Goal: Task Accomplishment & Management: Use online tool/utility

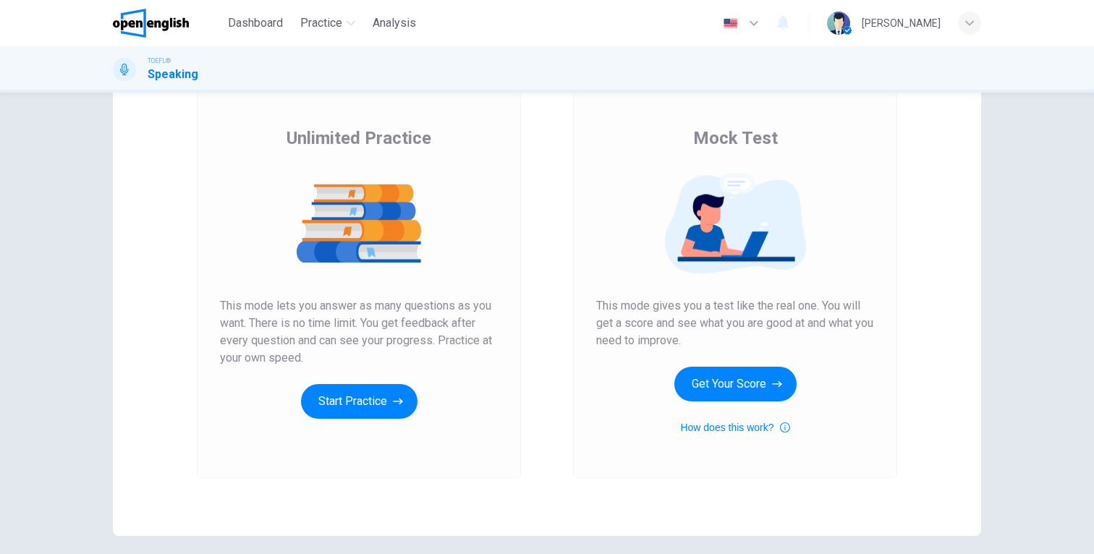
scroll to position [74, 0]
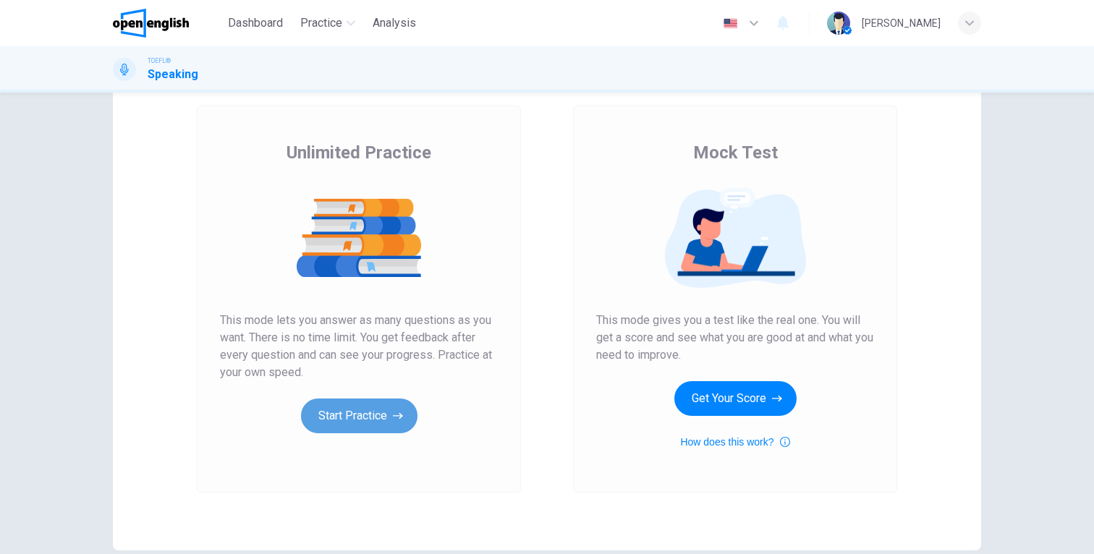
click at [365, 412] on button "Start Practice" at bounding box center [359, 416] width 116 height 35
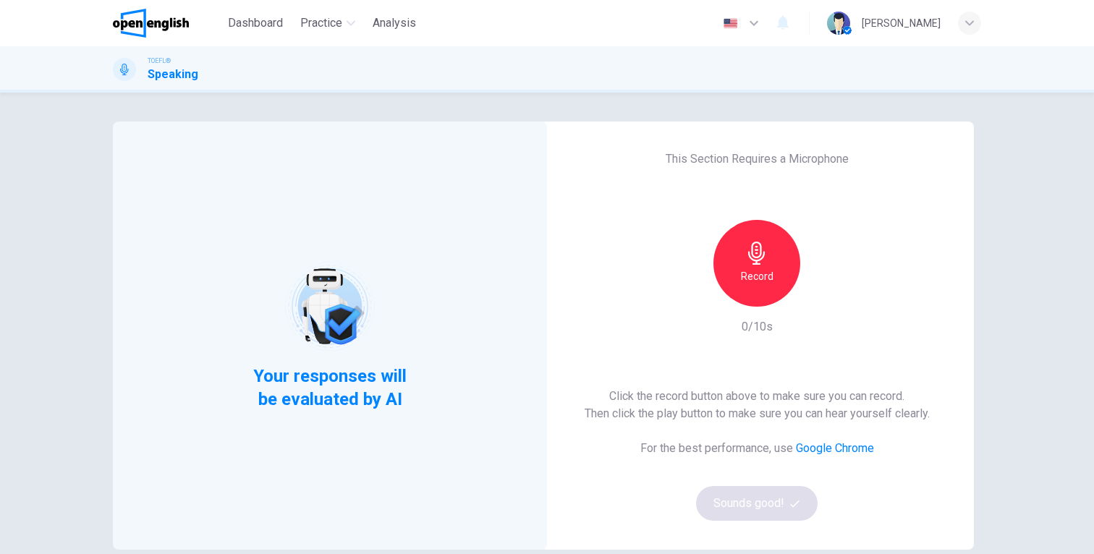
click at [800, 274] on div "Record" at bounding box center [756, 263] width 156 height 87
click at [786, 274] on div "Record" at bounding box center [756, 263] width 87 height 87
click at [765, 280] on h6 "Stop" at bounding box center [757, 276] width 22 height 17
click at [817, 298] on icon "button" at bounding box center [823, 295] width 14 height 14
click at [747, 503] on button "Sounds good!" at bounding box center [757, 503] width 122 height 35
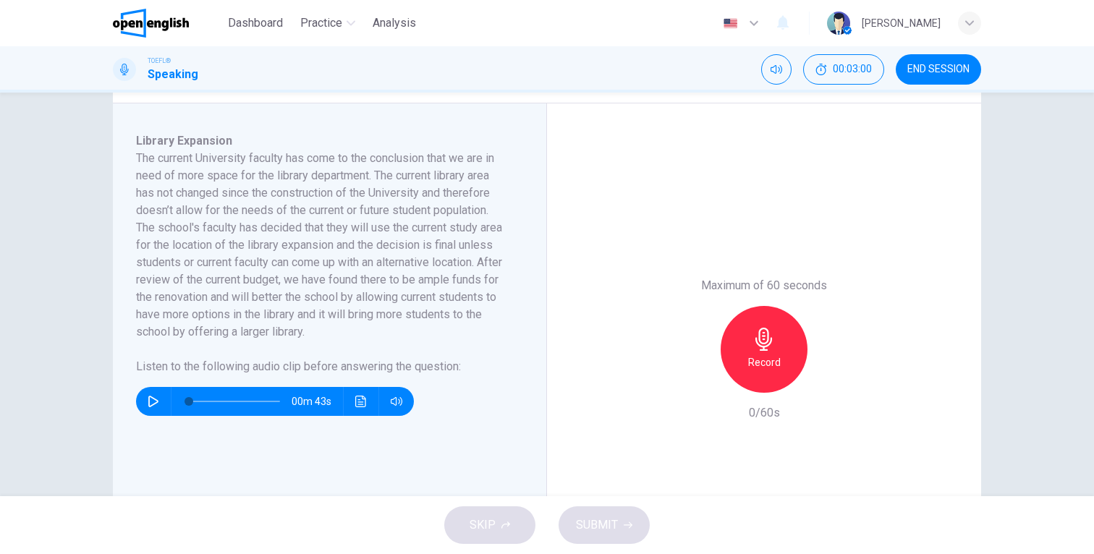
scroll to position [233, 0]
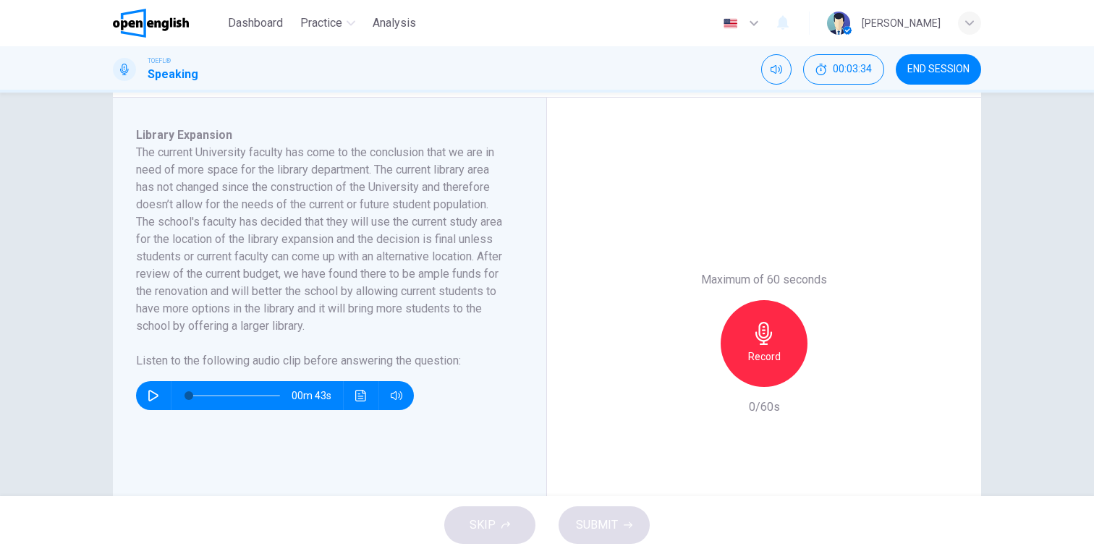
click at [291, 315] on h6 "The current University faculty has come to the conclusion that we are in need o…" at bounding box center [321, 239] width 370 height 191
click at [156, 396] on icon "button" at bounding box center [154, 396] width 12 height 12
drag, startPoint x: 204, startPoint y: 399, endPoint x: 165, endPoint y: 399, distance: 39.1
click at [165, 399] on div "00m 36s" at bounding box center [275, 395] width 278 height 29
click at [245, 399] on span at bounding box center [245, 395] width 9 height 9
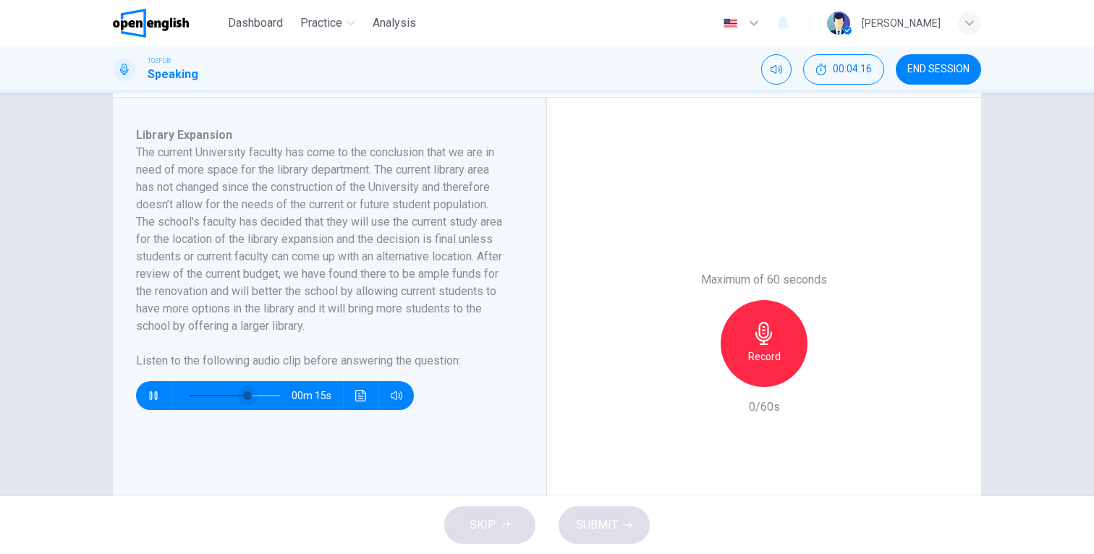
click at [243, 399] on span at bounding box center [247, 395] width 9 height 9
click at [246, 393] on span at bounding box center [245, 395] width 9 height 9
click at [155, 399] on icon "button" at bounding box center [153, 395] width 8 height 9
click at [240, 393] on span at bounding box center [240, 395] width 9 height 9
click at [155, 393] on icon "button" at bounding box center [153, 396] width 10 height 12
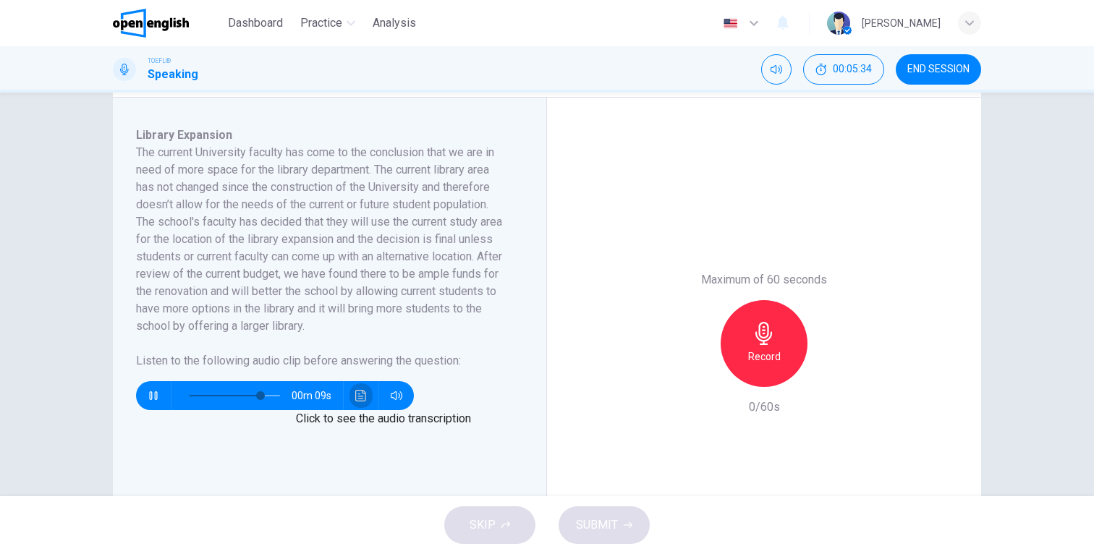
click at [361, 388] on button "Click to see the audio transcription" at bounding box center [360, 395] width 23 height 29
click at [284, 553] on div at bounding box center [547, 554] width 1094 height 0
click at [242, 396] on span at bounding box center [234, 396] width 91 height 20
click at [361, 401] on icon "Click to see the audio transcription" at bounding box center [360, 396] width 11 height 12
click at [244, 553] on div at bounding box center [547, 554] width 1094 height 0
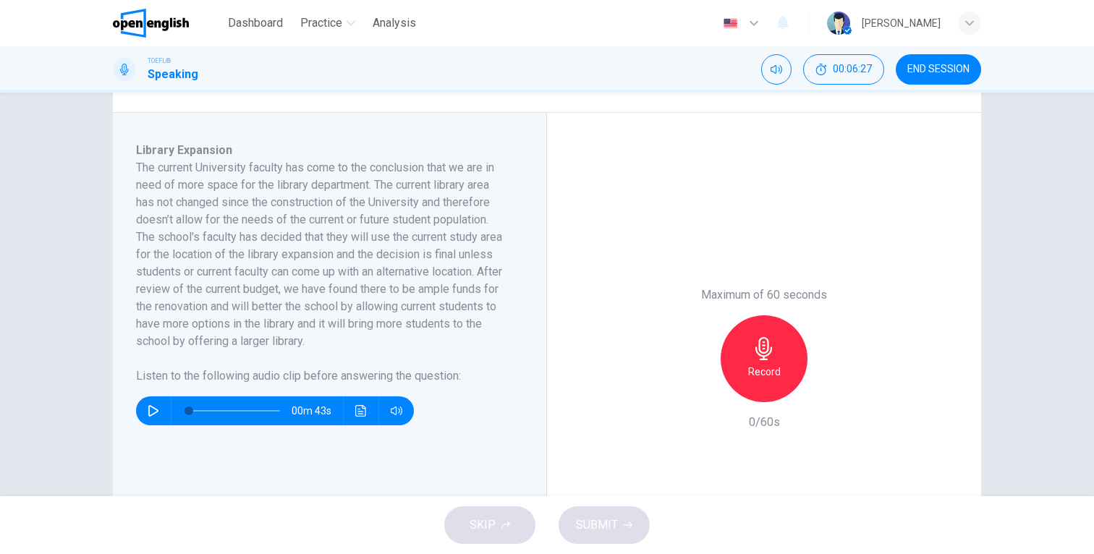
scroll to position [223, 0]
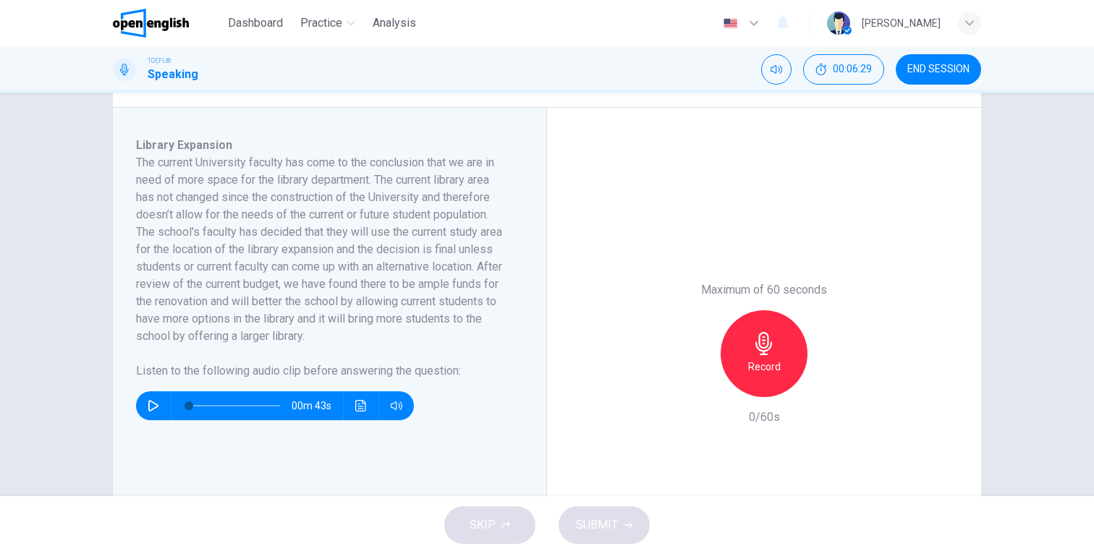
click at [141, 404] on div "00m 43s" at bounding box center [275, 405] width 278 height 29
click at [156, 406] on icon "button" at bounding box center [153, 406] width 10 height 12
click at [361, 408] on icon "Click to see the audio transcription" at bounding box center [361, 406] width 12 height 12
click at [276, 553] on div at bounding box center [547, 554] width 1094 height 0
drag, startPoint x: 206, startPoint y: 405, endPoint x: 188, endPoint y: 409, distance: 18.6
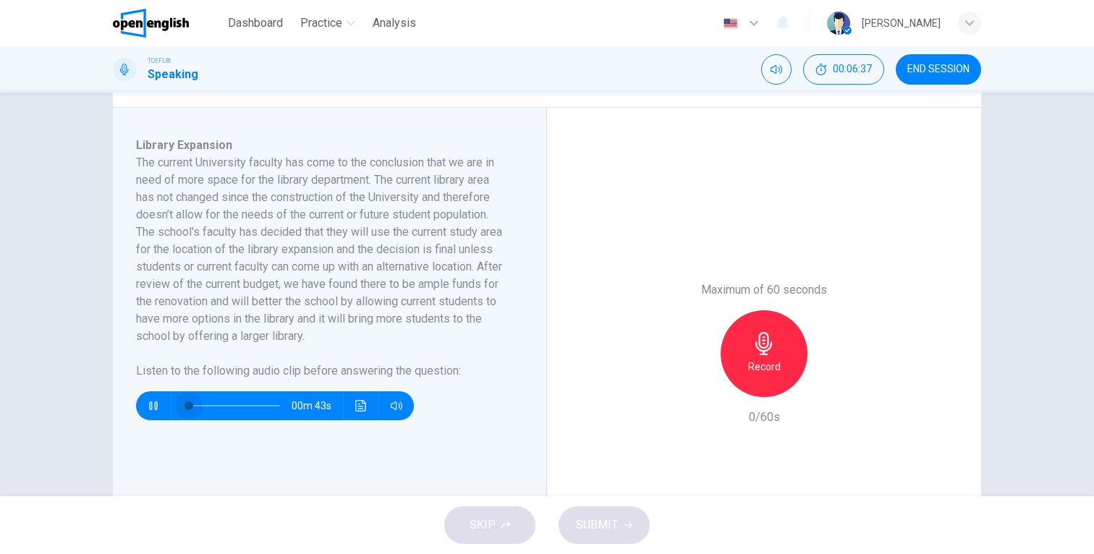
click at [188, 409] on span at bounding box center [188, 405] width 9 height 9
click at [364, 411] on icon "Click to see the audio transcription" at bounding box center [360, 406] width 11 height 12
click at [312, 553] on div at bounding box center [547, 554] width 1094 height 0
click at [357, 410] on icon "Click to see the audio transcription" at bounding box center [360, 406] width 11 height 12
type input "*"
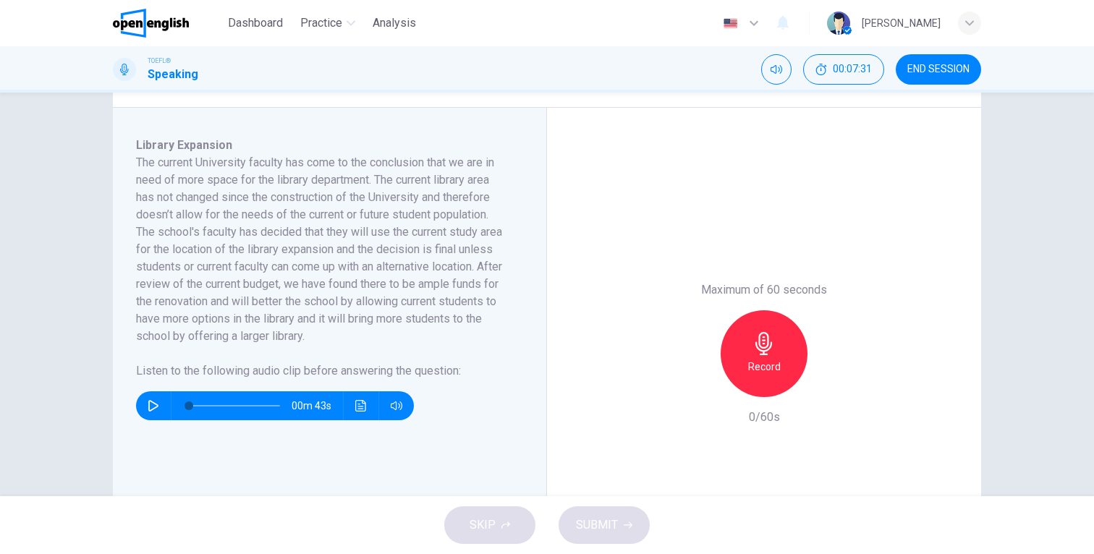
click at [344, 553] on div at bounding box center [547, 554] width 1094 height 0
click at [760, 376] on div "Record" at bounding box center [763, 353] width 87 height 87
click at [775, 352] on div "Stop" at bounding box center [763, 353] width 87 height 87
click at [720, 396] on div "button" at bounding box center [720, 396] width 0 height 0
click at [773, 368] on h6 "Record" at bounding box center [764, 366] width 33 height 17
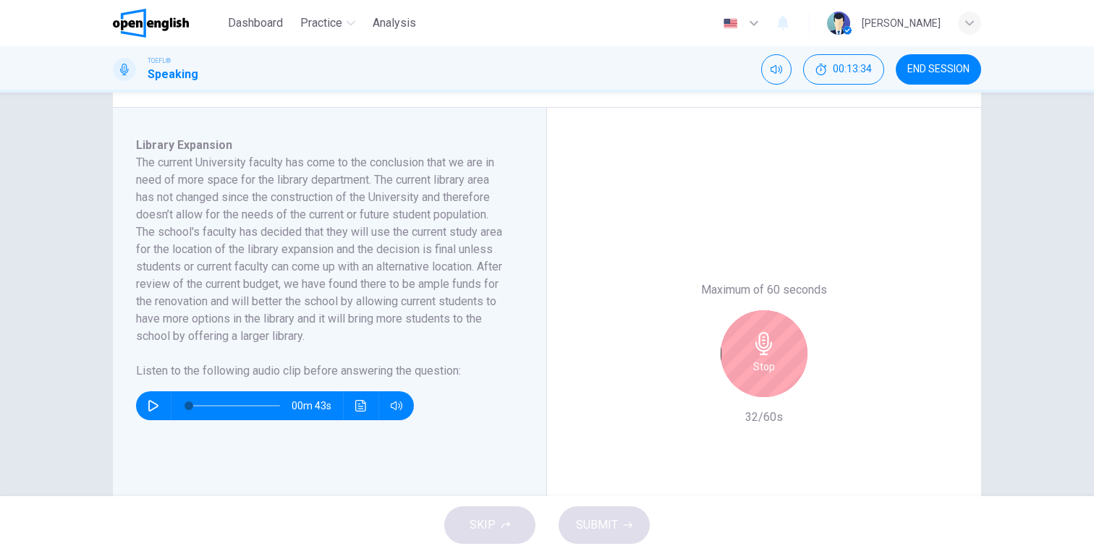
click at [746, 363] on div "Stop" at bounding box center [763, 353] width 87 height 87
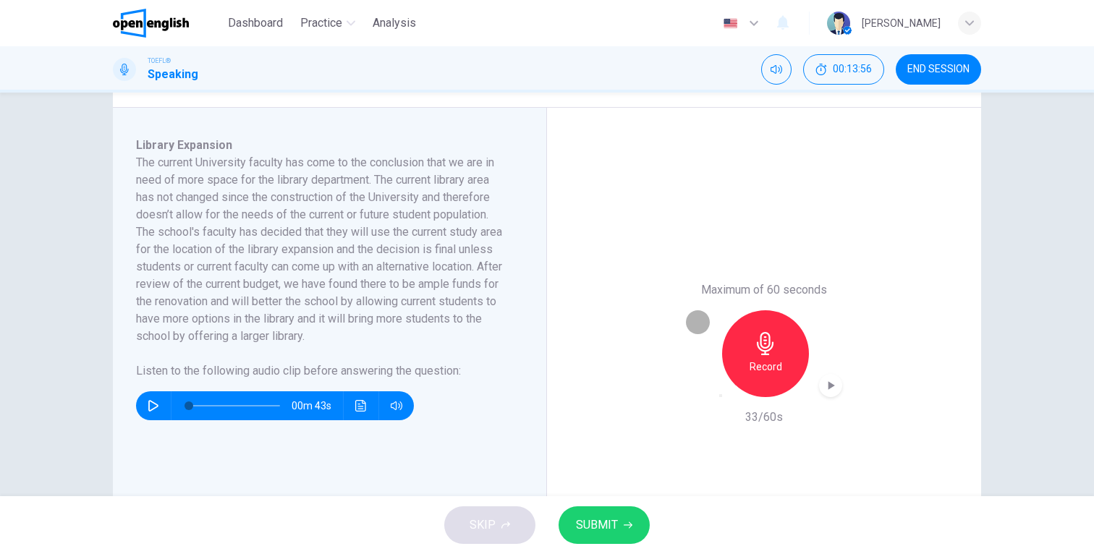
click at [720, 396] on div "button" at bounding box center [720, 396] width 0 height 0
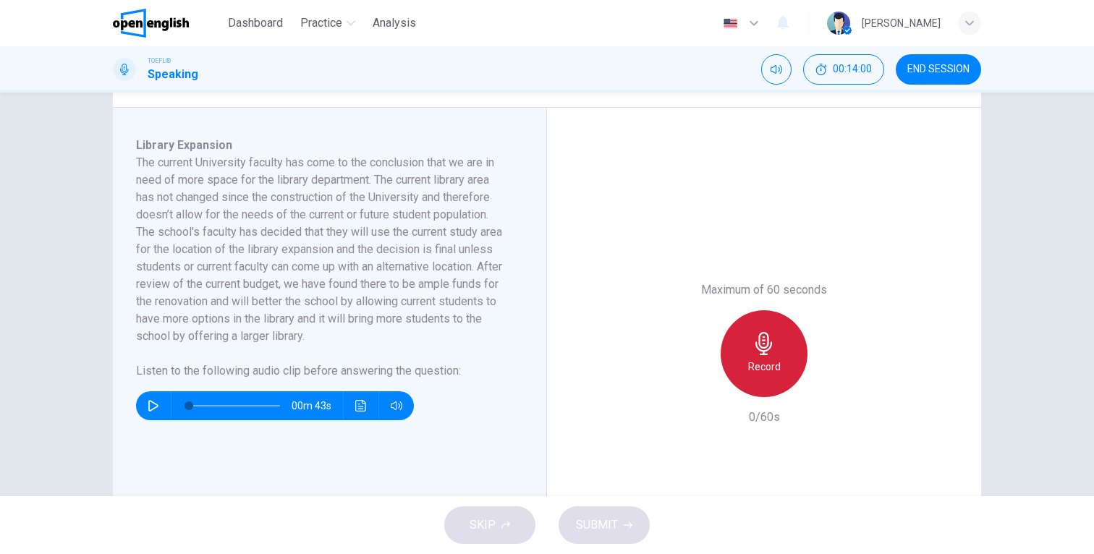
click at [744, 370] on div "Record" at bounding box center [763, 353] width 87 height 87
click at [744, 370] on div "Stop" at bounding box center [763, 353] width 87 height 87
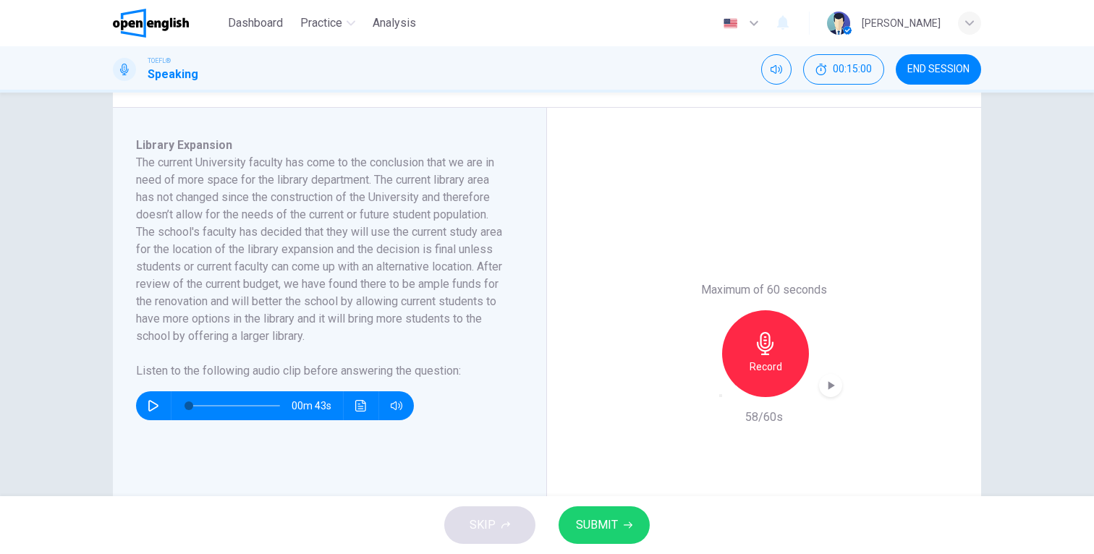
click at [595, 526] on span "SUBMIT" at bounding box center [597, 525] width 42 height 20
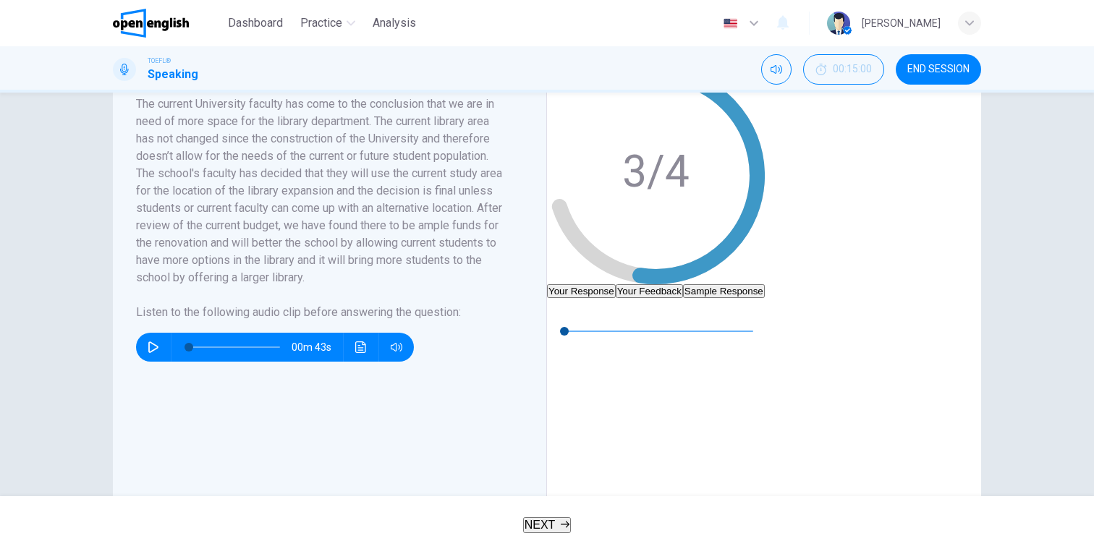
click at [683, 284] on button "Your Feedback" at bounding box center [649, 291] width 67 height 14
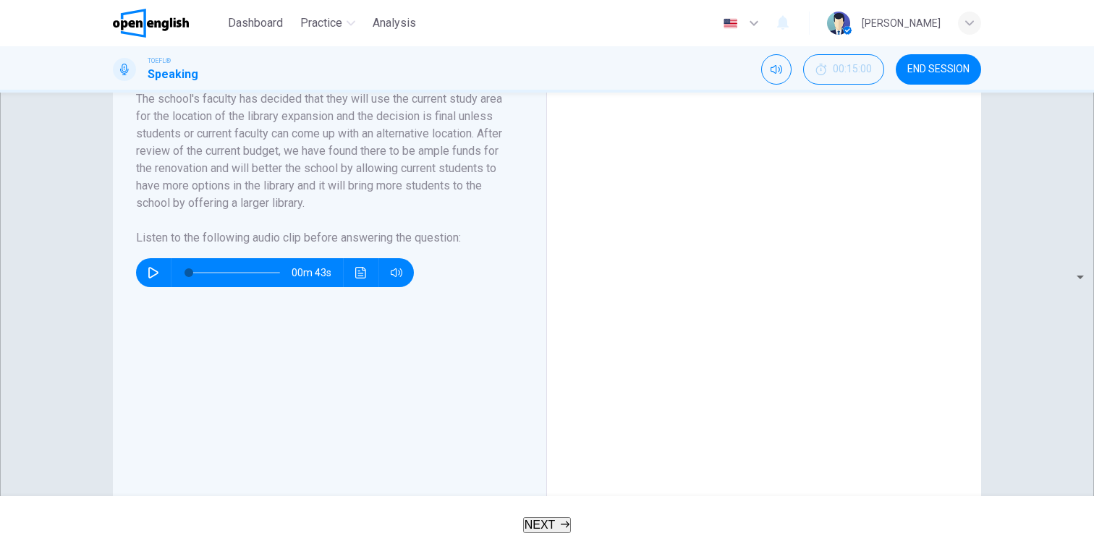
scroll to position [301, 0]
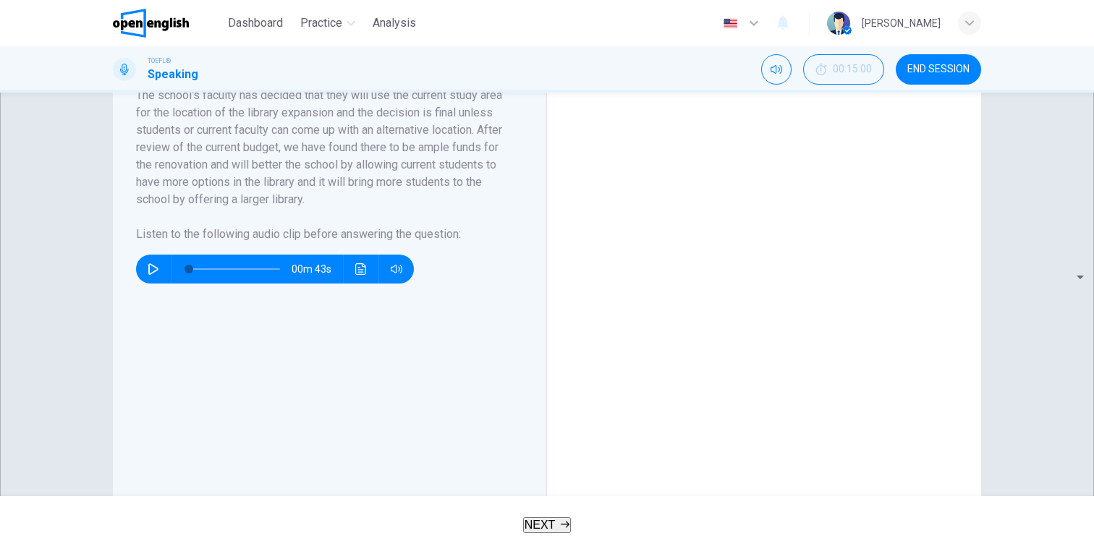
drag, startPoint x: 658, startPoint y: 293, endPoint x: 746, endPoint y: 293, distance: 88.2
drag, startPoint x: 746, startPoint y: 293, endPoint x: 804, endPoint y: 286, distance: 58.3
drag, startPoint x: 669, startPoint y: 365, endPoint x: 723, endPoint y: 359, distance: 53.8
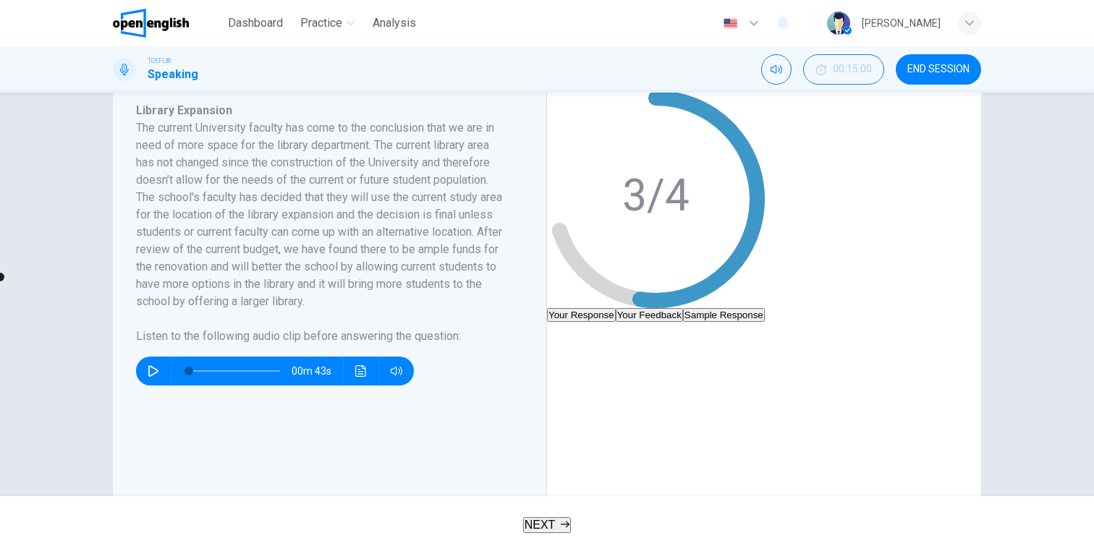
scroll to position [197, 0]
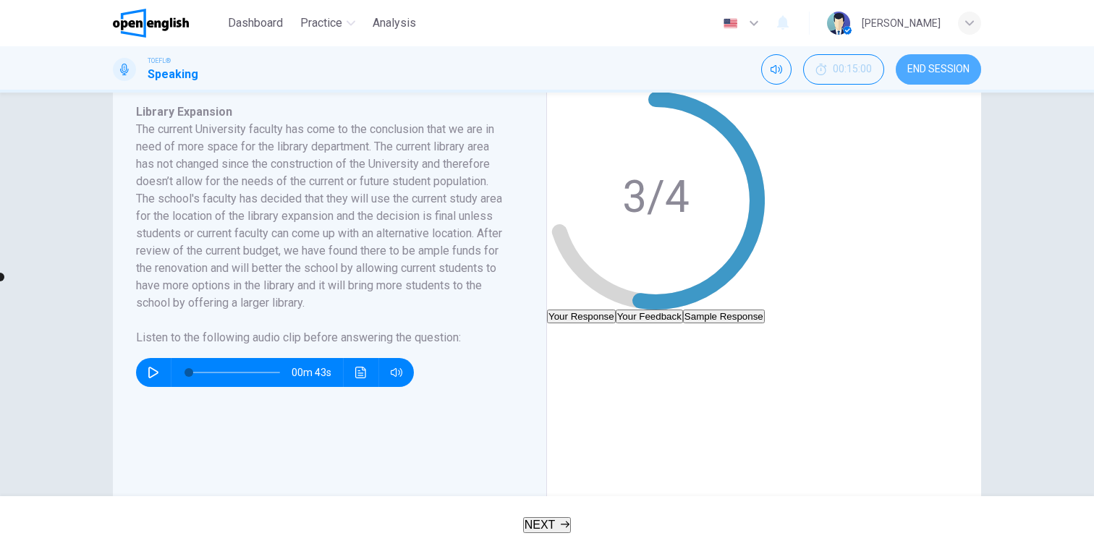
click at [925, 64] on span "END SESSION" at bounding box center [938, 70] width 62 height 12
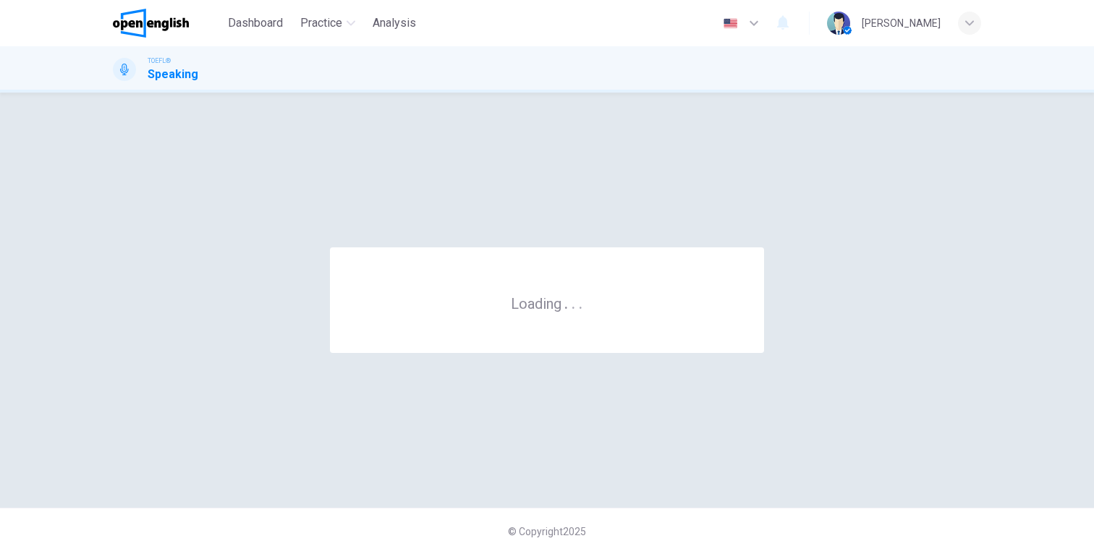
scroll to position [0, 0]
